Goal: Answer question/provide support: Share knowledge or assist other users

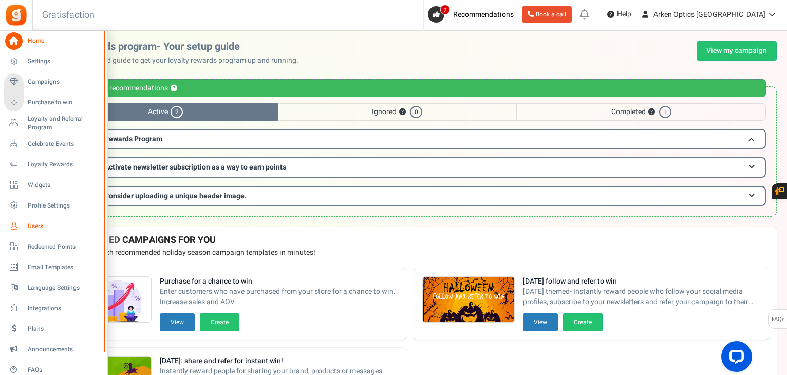
click at [29, 226] on span "Users" at bounding box center [64, 226] width 72 height 9
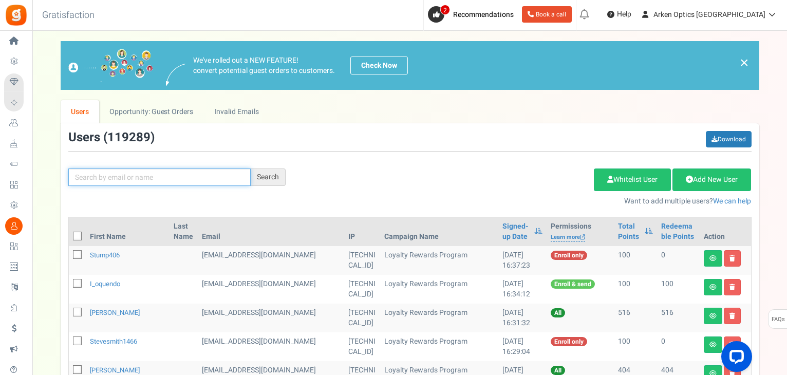
click at [100, 180] on input "text" at bounding box center [159, 176] width 182 height 17
paste input "[EMAIL_ADDRESS][DOMAIN_NAME]"
type input "[EMAIL_ADDRESS][DOMAIN_NAME]"
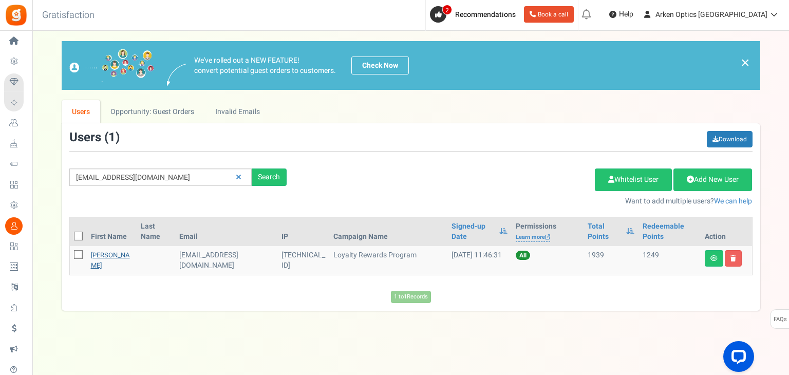
click at [98, 264] on link "[PERSON_NAME]" at bounding box center [110, 260] width 39 height 20
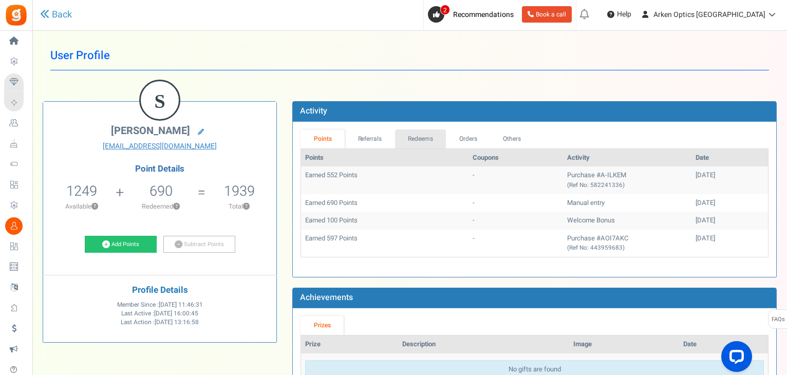
click at [435, 136] on link "Redeems" at bounding box center [420, 138] width 51 height 19
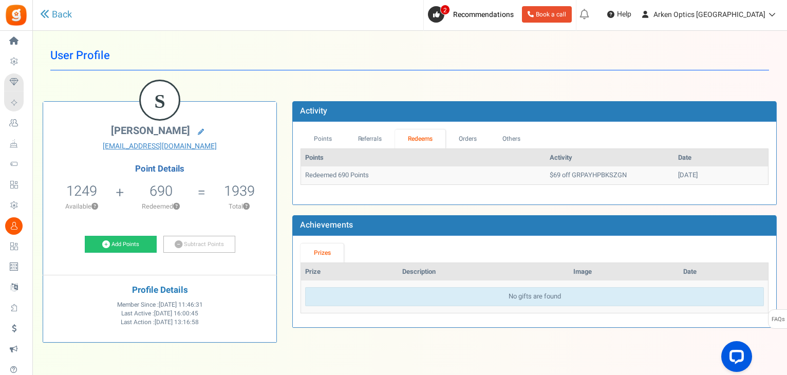
click at [561, 174] on td "$69 off GRPAYHPBKSZGN" at bounding box center [610, 175] width 128 height 18
copy td "GRPAYHPBKSZGN"
click at [314, 142] on link "Points" at bounding box center [323, 138] width 44 height 19
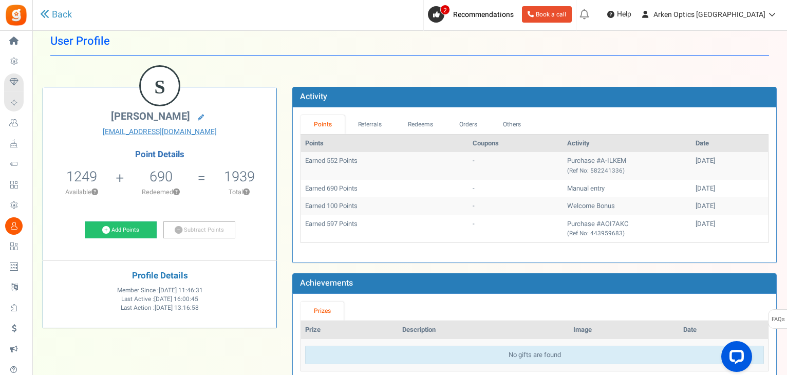
scroll to position [15, 0]
